Goal: Browse casually: Explore the website without a specific task or goal

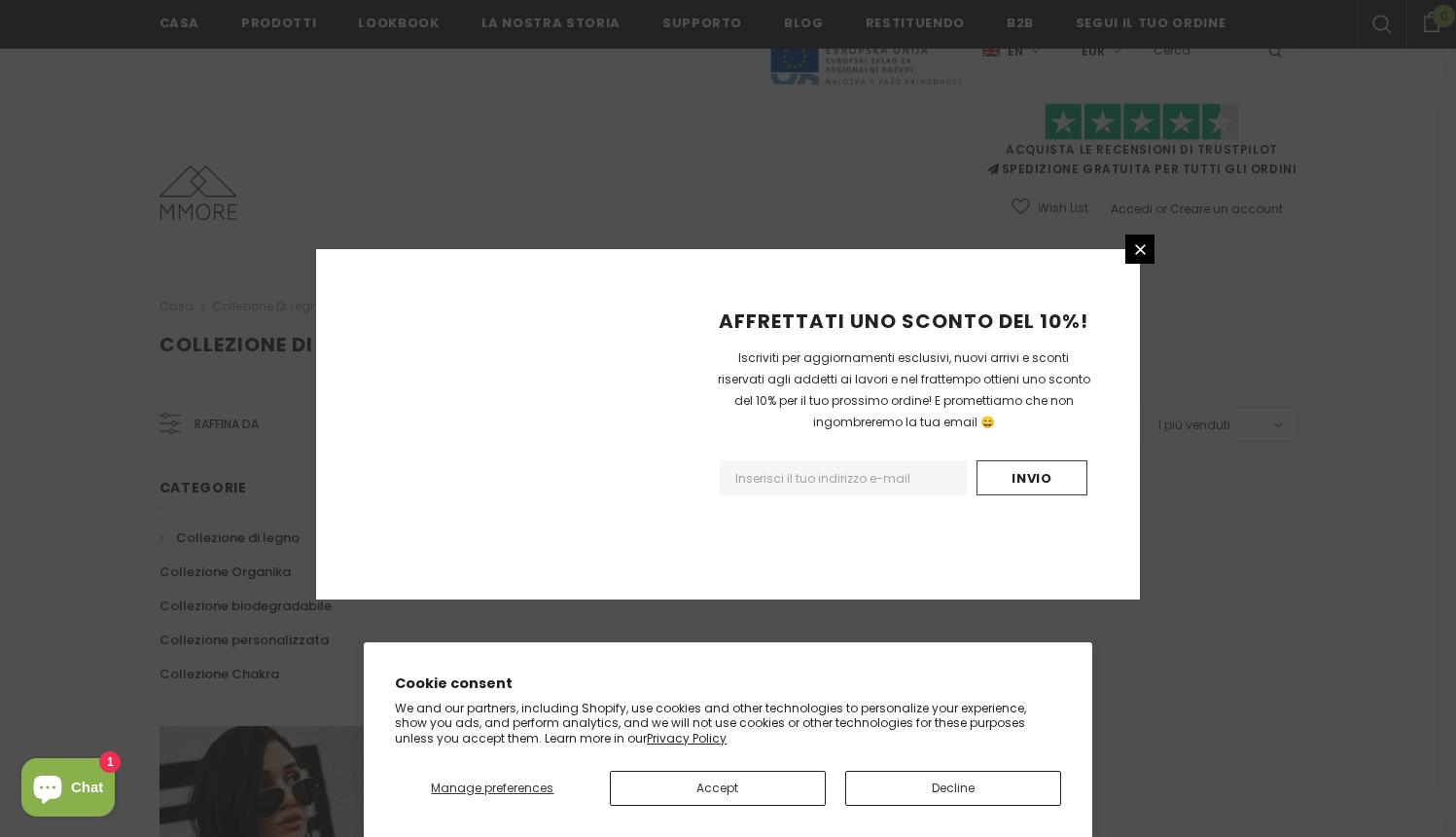
scroll to position [1158, 0]
